Goal: Navigation & Orientation: Find specific page/section

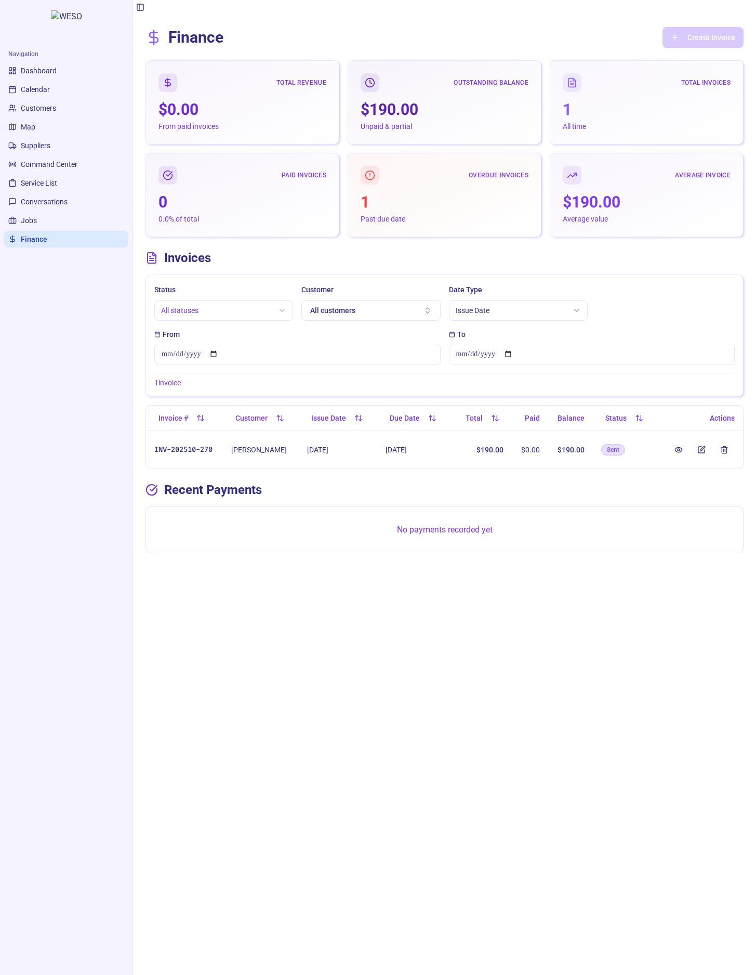
scroll to position [0, 67]
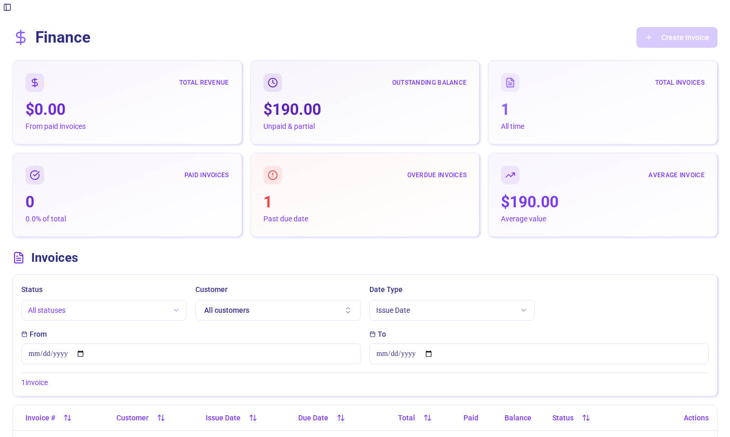
click at [2, 14] on button "Toggle Sidebar" at bounding box center [7, 7] width 15 height 15
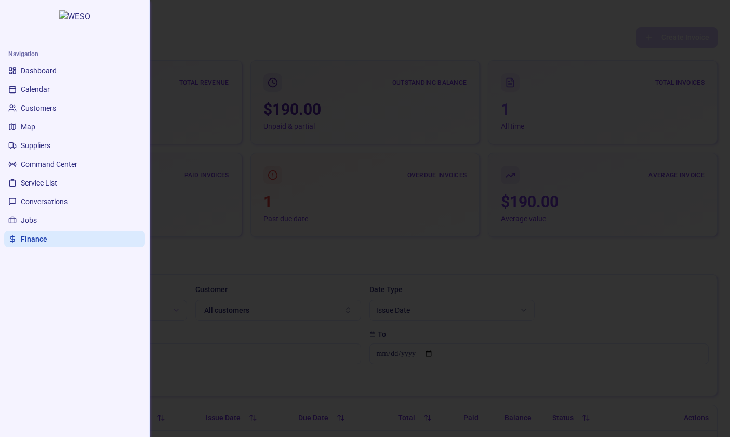
click at [180, 37] on div at bounding box center [365, 218] width 730 height 437
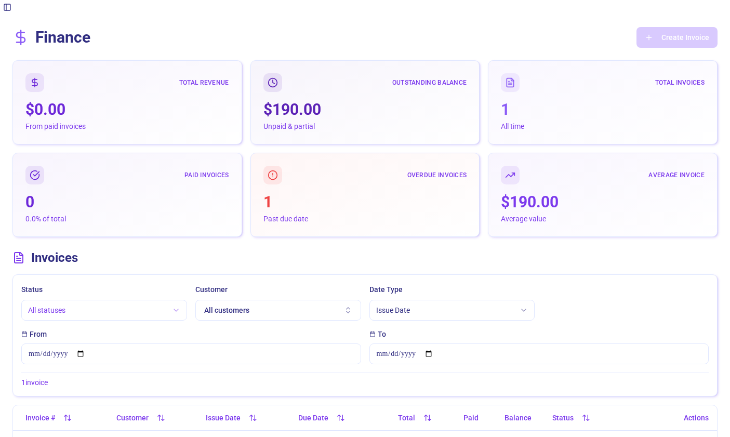
click at [9, 6] on button "Toggle Sidebar" at bounding box center [7, 7] width 15 height 15
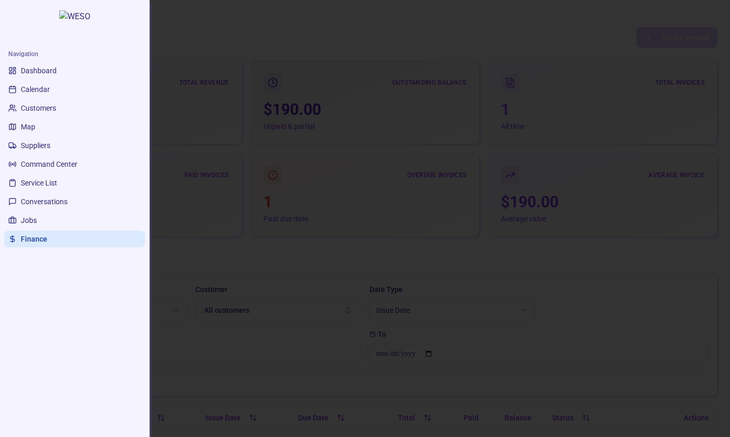
click at [174, 41] on div at bounding box center [365, 218] width 730 height 437
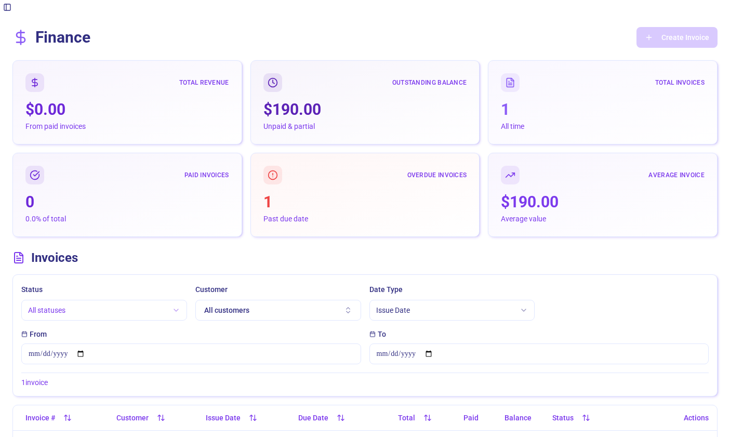
click at [17, 3] on main "Toggle Sidebar Finance Create Invoice Total Revenue $0.00 From paid invoices Ou…" at bounding box center [365, 283] width 730 height 566
click at [5, 14] on button "Toggle Sidebar" at bounding box center [7, 7] width 15 height 15
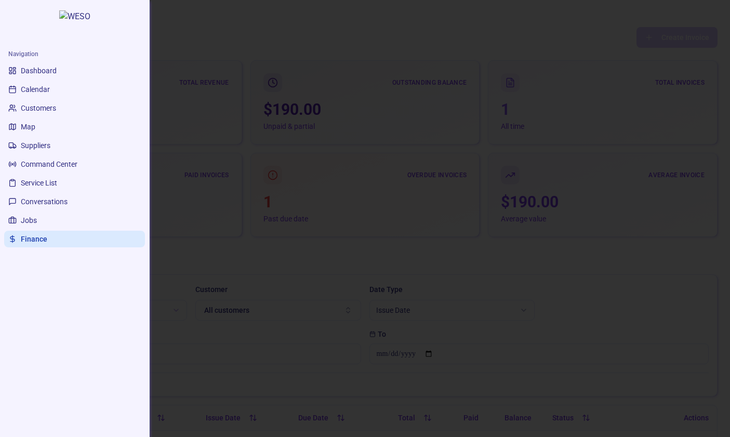
click at [68, 77] on link "Dashboard" at bounding box center [74, 70] width 141 height 17
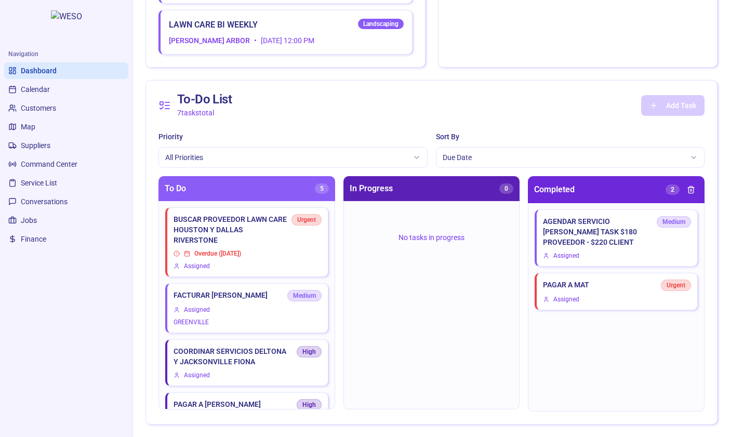
scroll to position [2874, 0]
click at [43, 247] on link "Finance" at bounding box center [66, 239] width 124 height 17
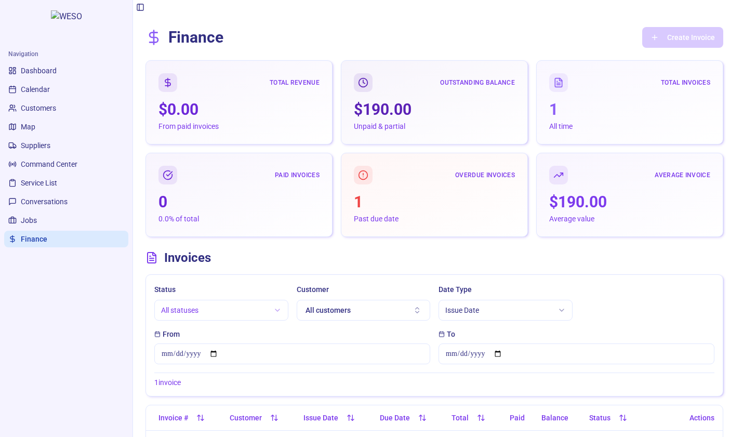
click at [50, 187] on span "Service List" at bounding box center [39, 183] width 36 height 10
